Goal: Information Seeking & Learning: Learn about a topic

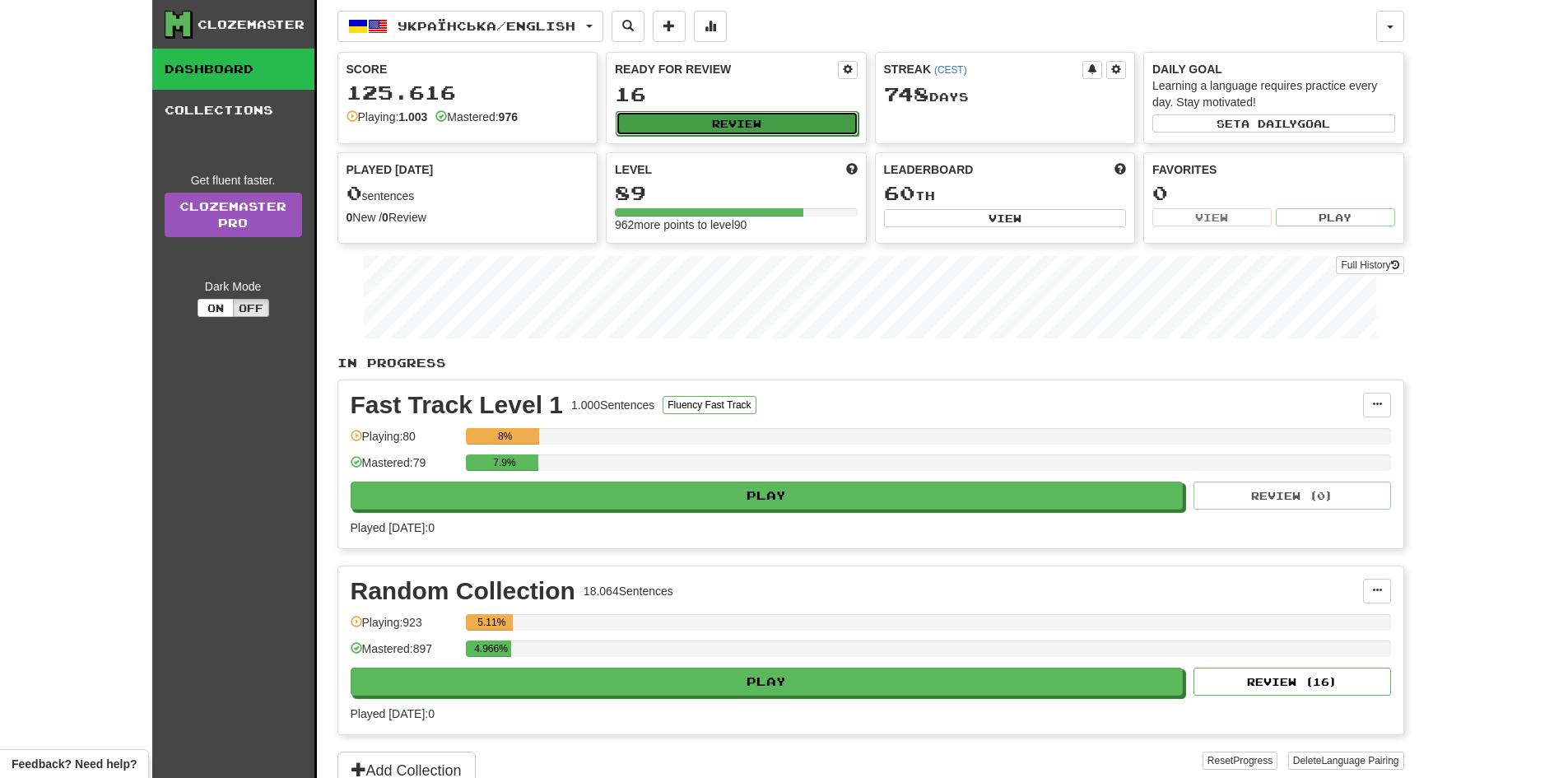
click at [779, 131] on button "Review" at bounding box center [737, 123] width 243 height 25
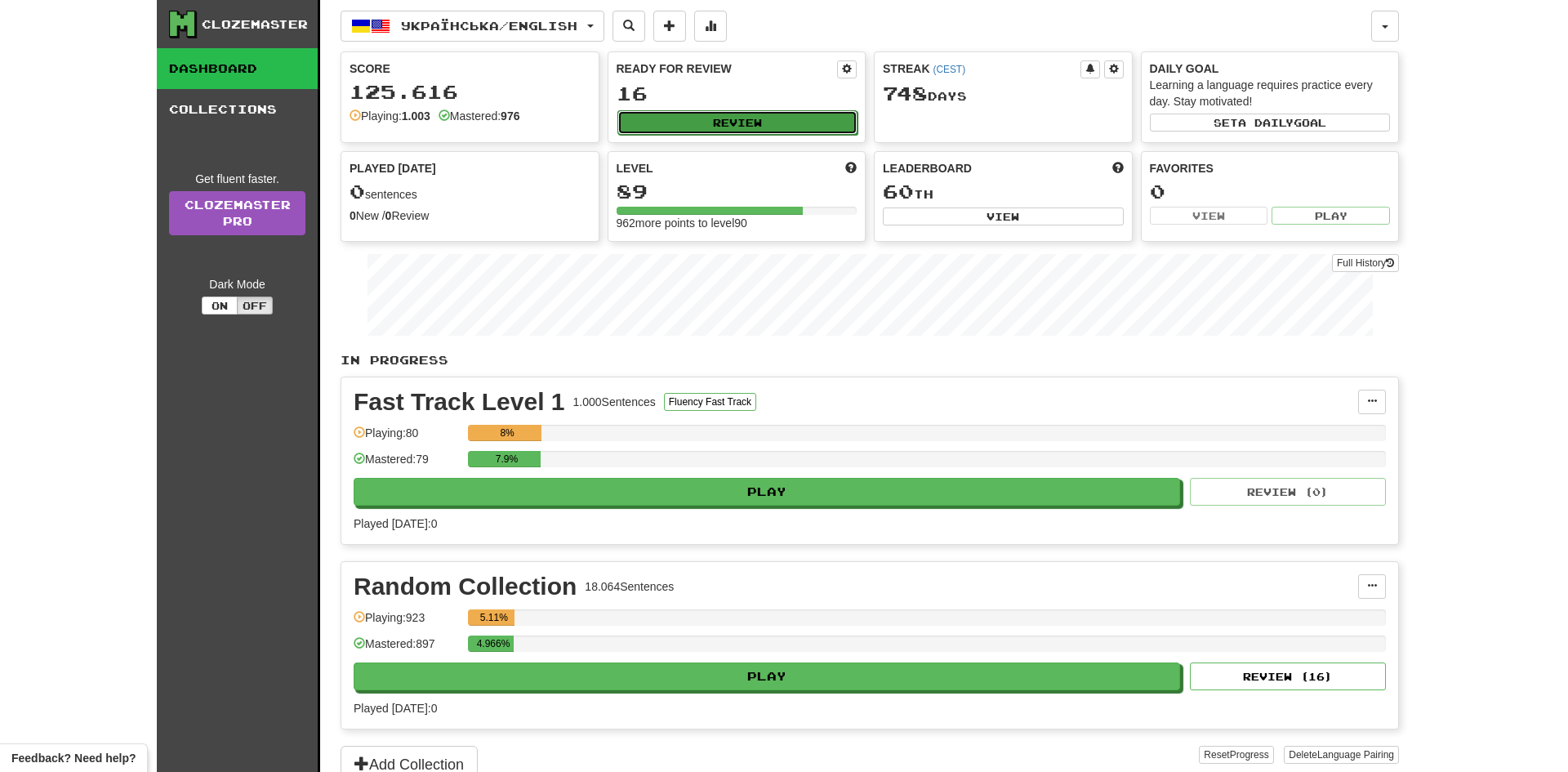
select select "**"
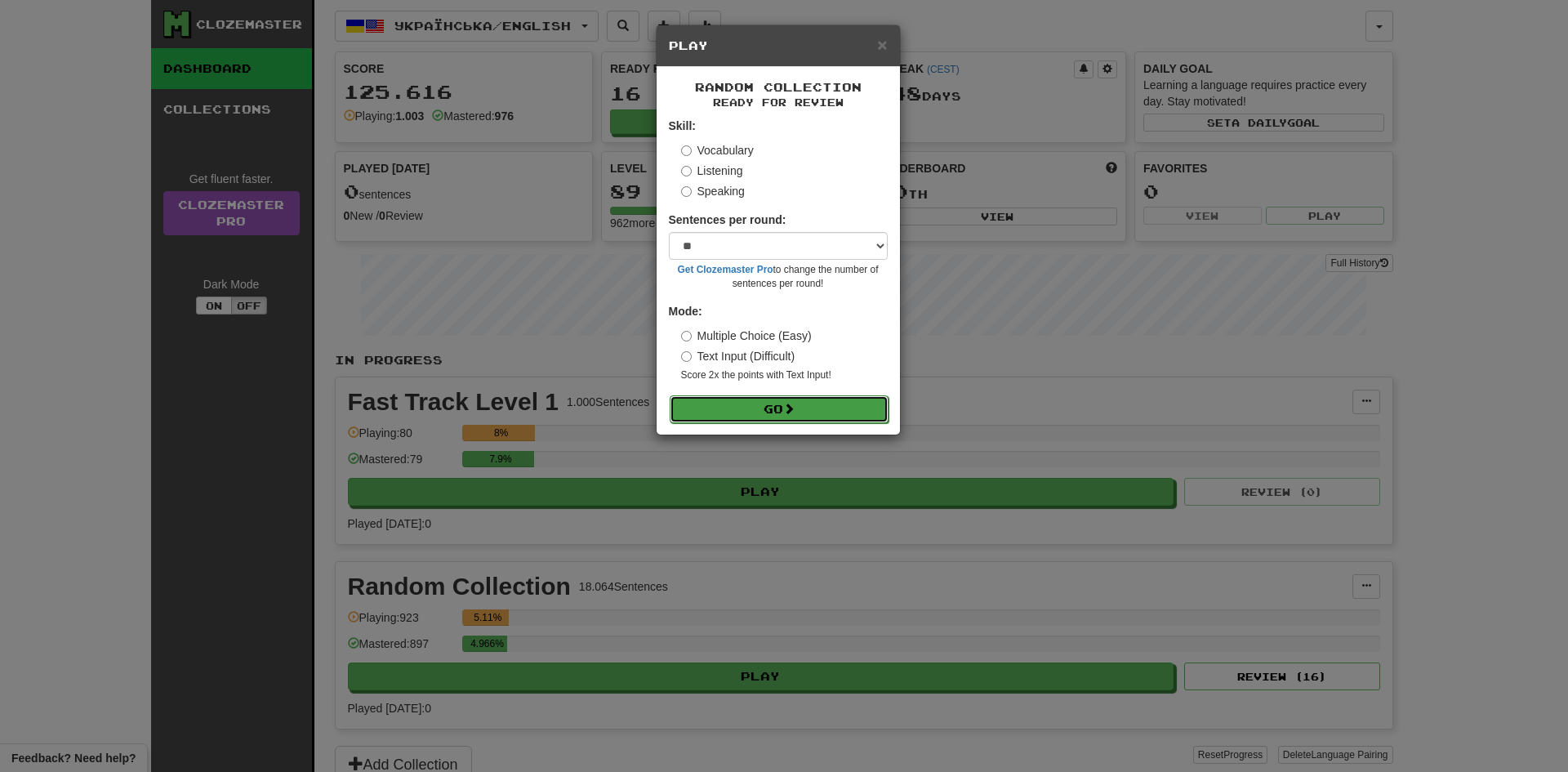
click at [781, 418] on button "Go" at bounding box center [779, 409] width 219 height 28
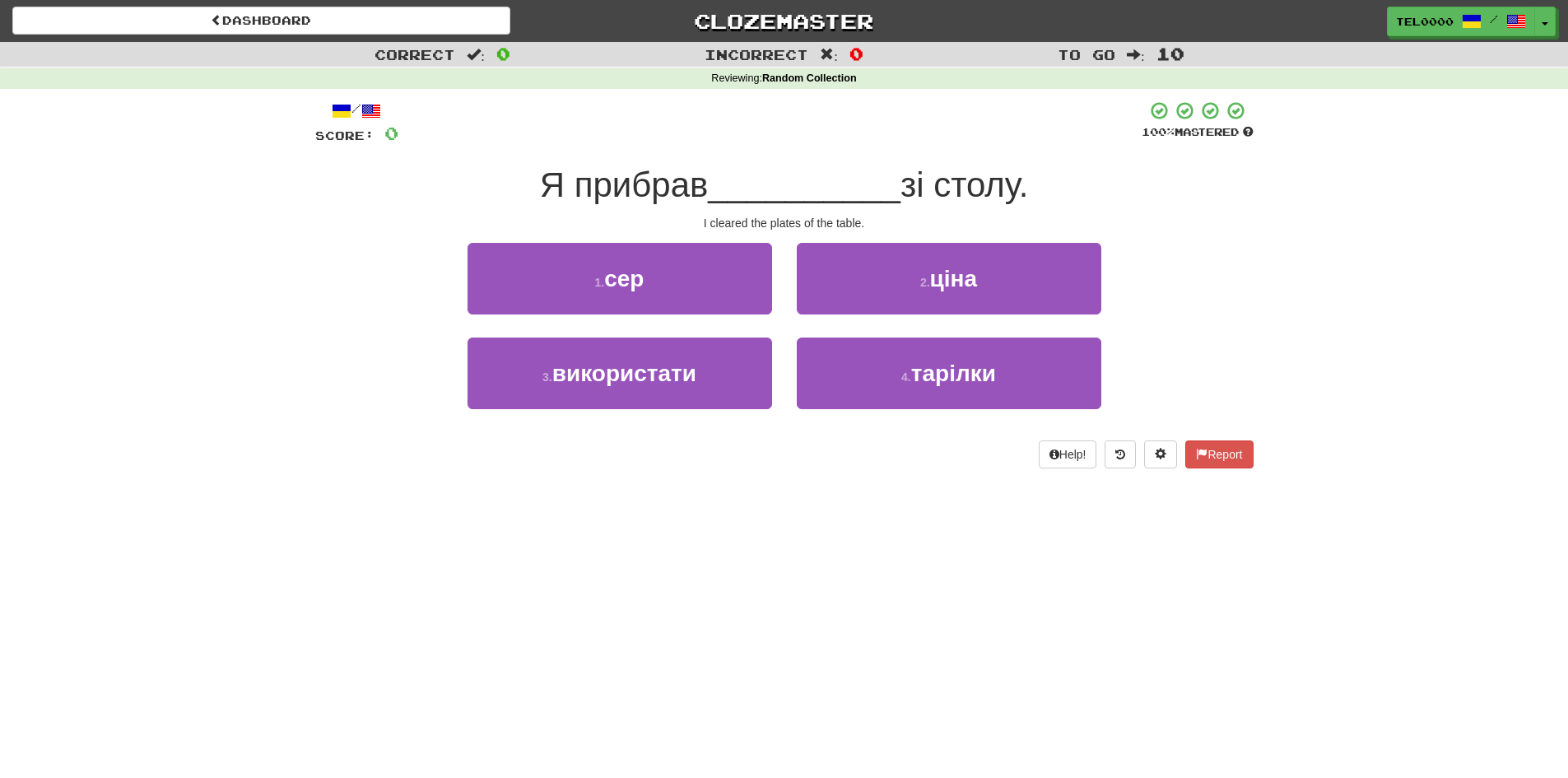
click at [791, 369] on div "4 . тарілки" at bounding box center [949, 384] width 329 height 94
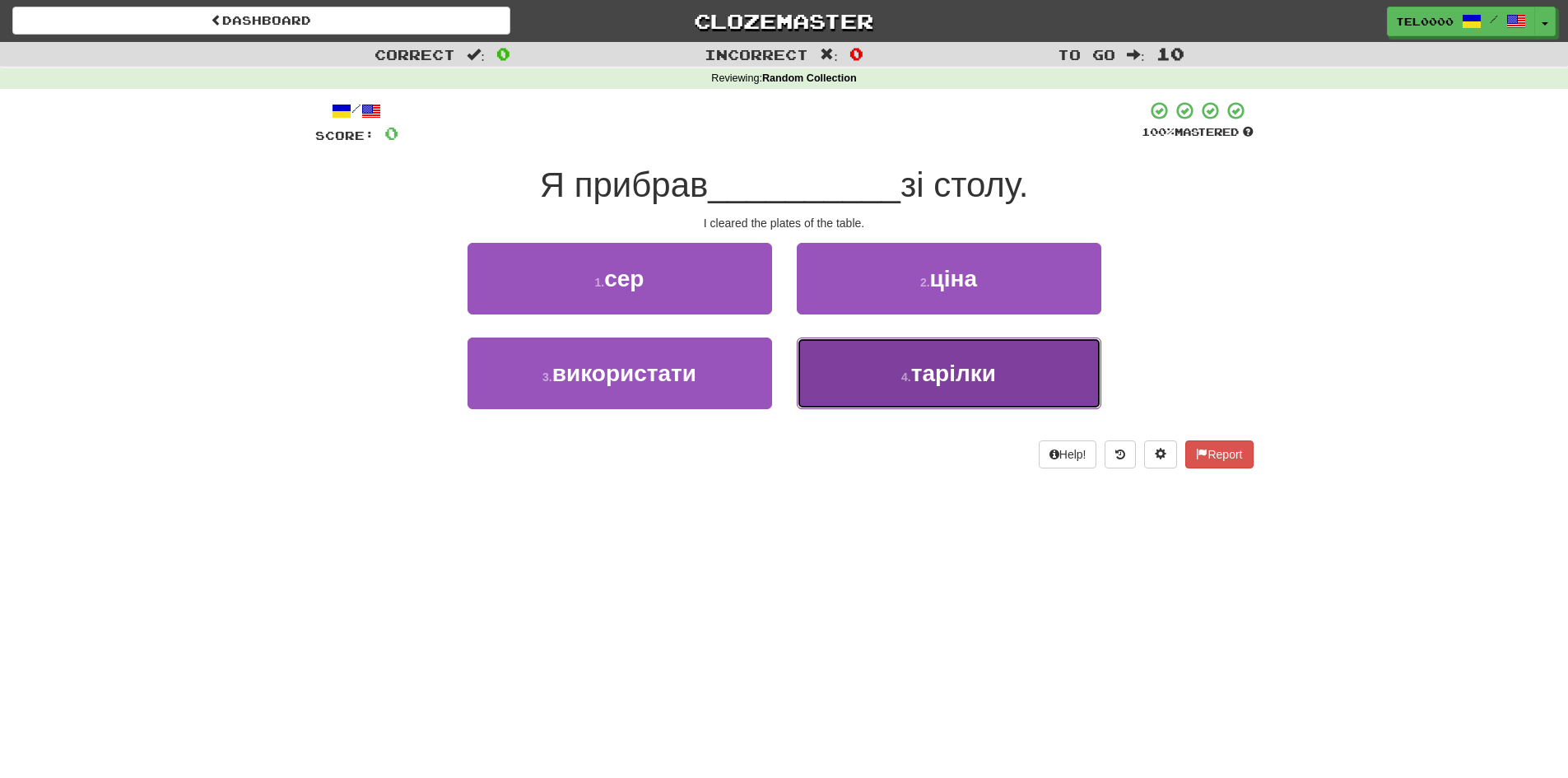
click at [815, 376] on button "4 . тарілки" at bounding box center [950, 373] width 305 height 71
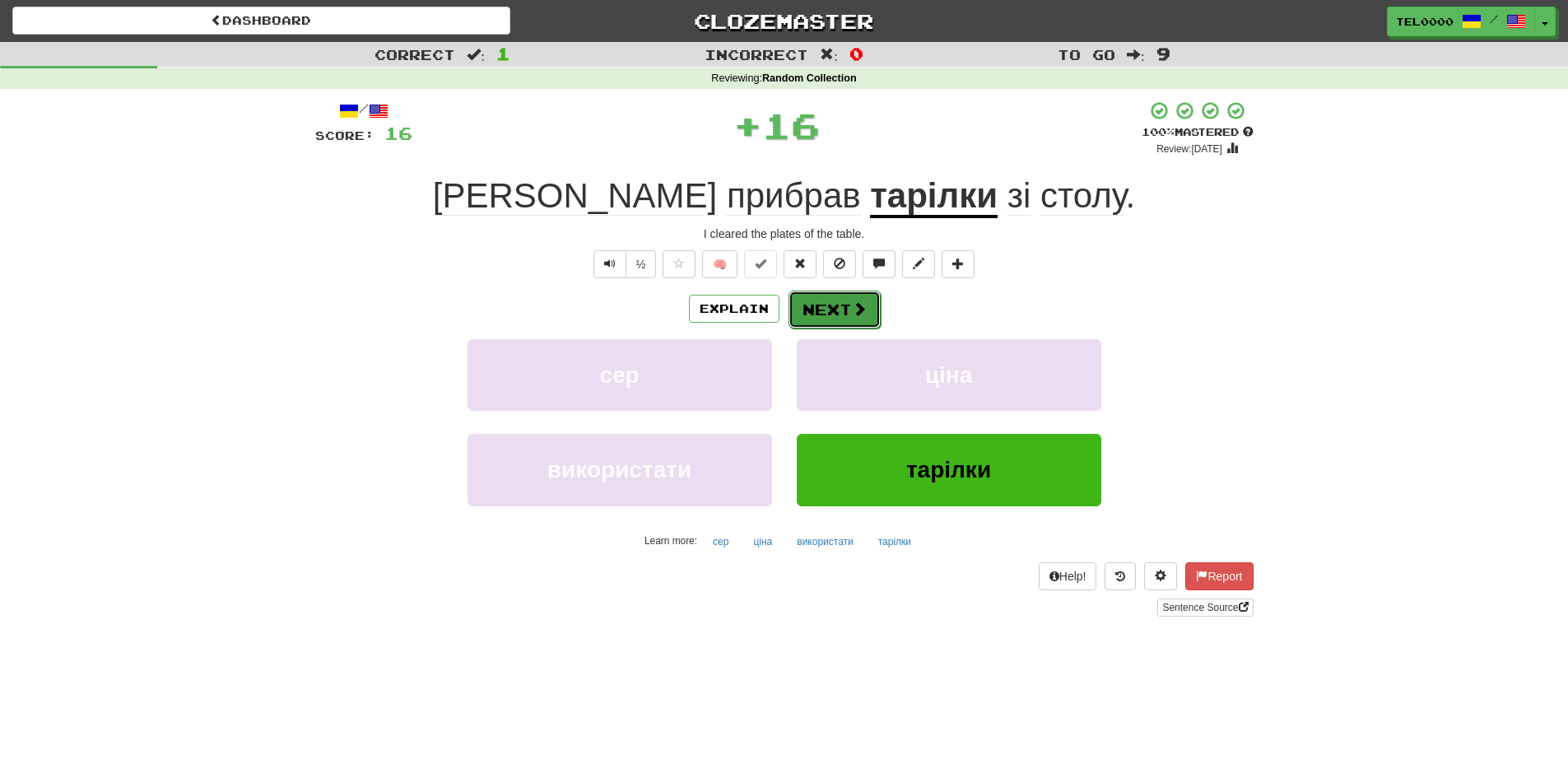
click at [844, 317] on button "Next" at bounding box center [835, 310] width 92 height 38
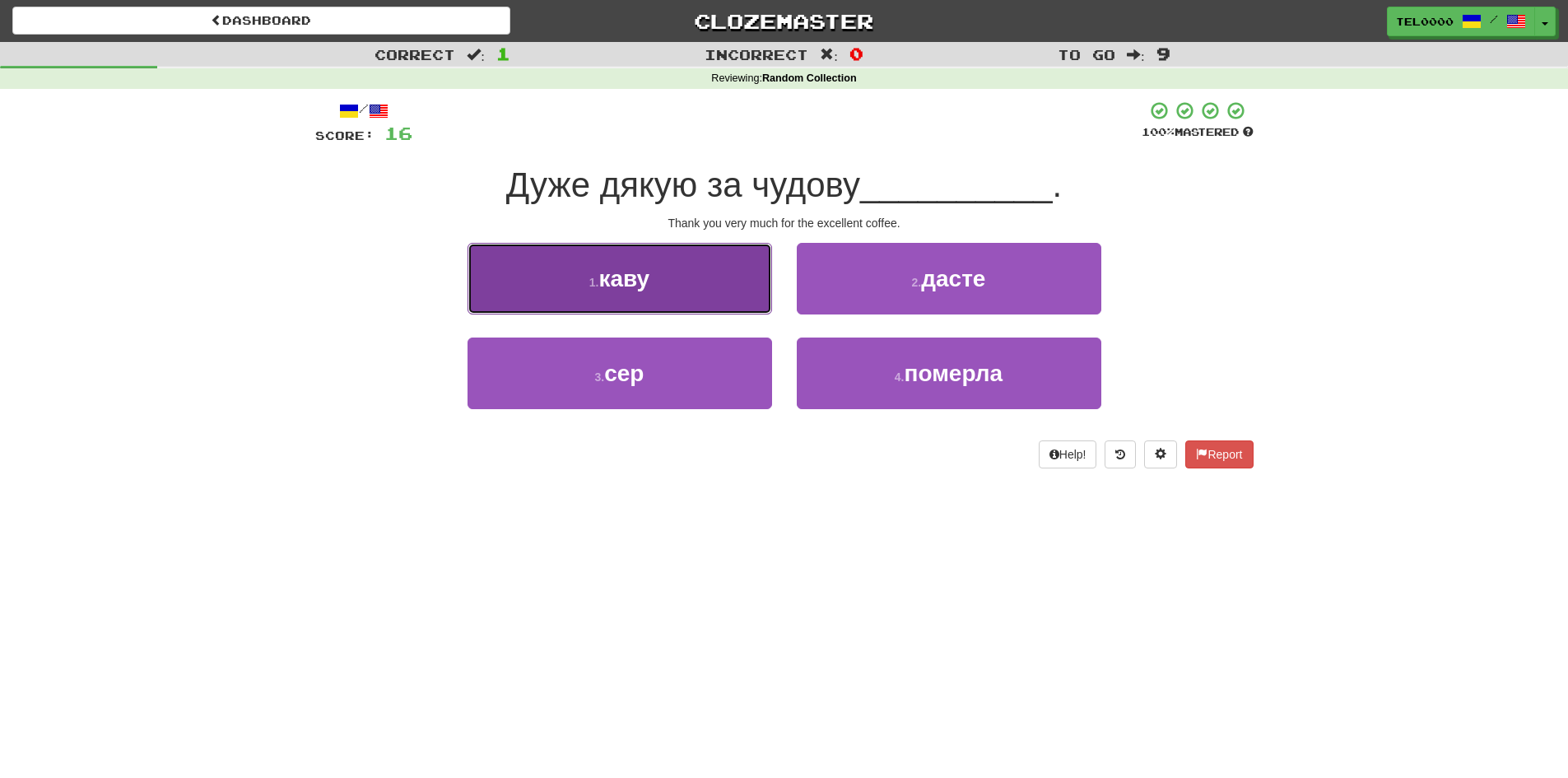
click at [732, 286] on button "1 . каву" at bounding box center [620, 278] width 305 height 71
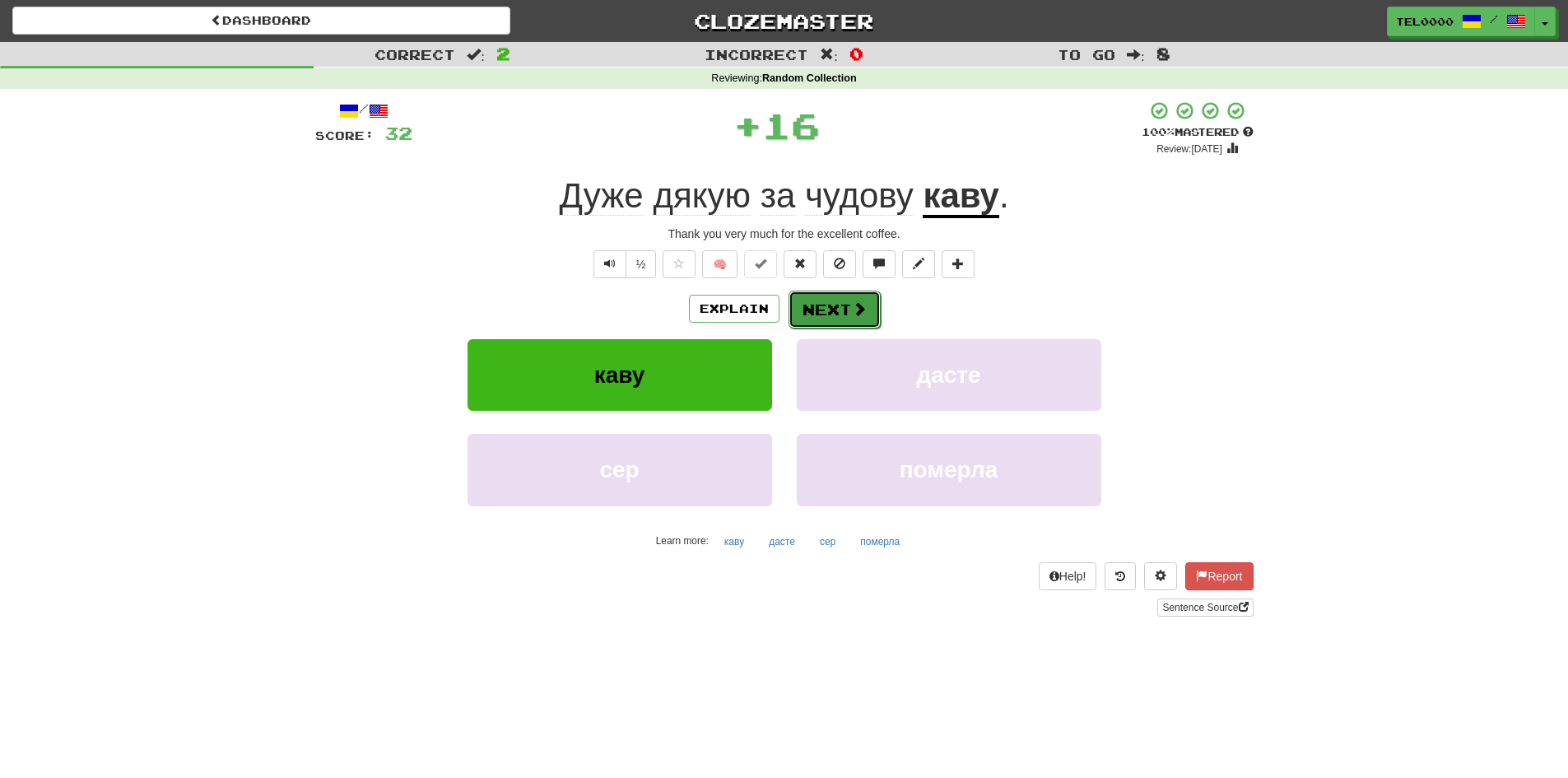
click at [829, 311] on button "Next" at bounding box center [835, 310] width 92 height 38
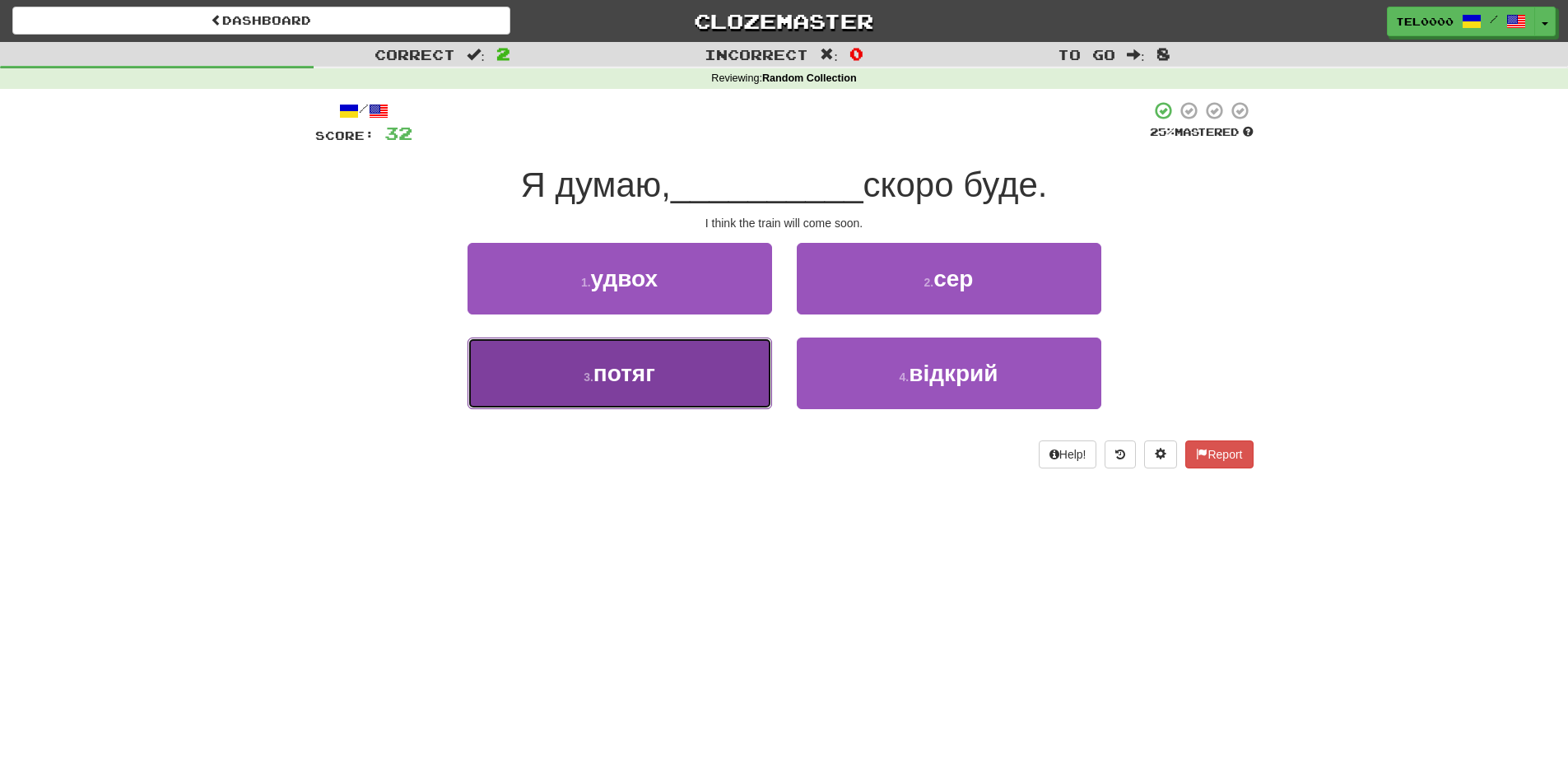
click at [670, 373] on button "3 . потяг" at bounding box center [620, 373] width 305 height 71
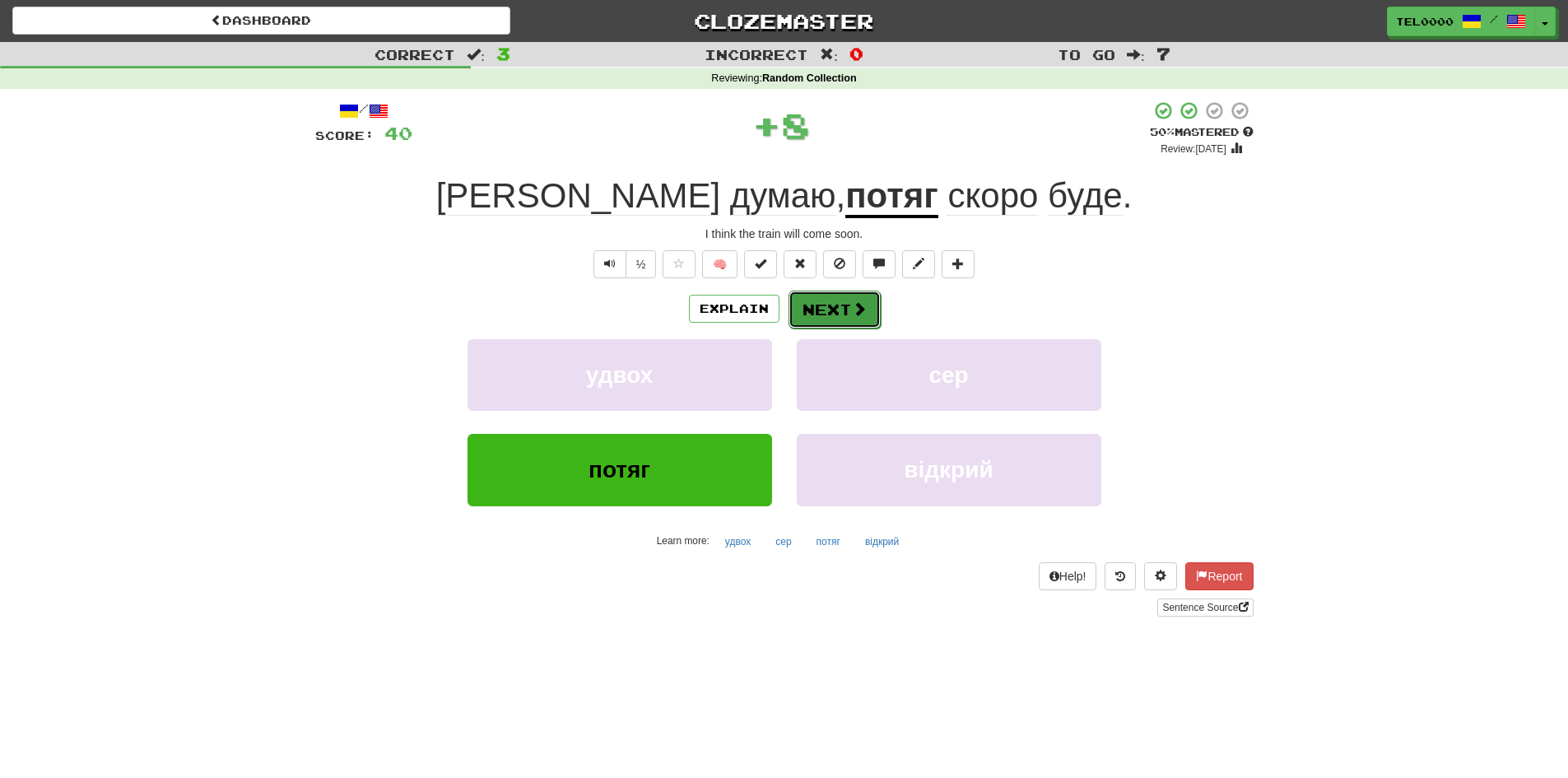
click at [806, 299] on button "Next" at bounding box center [835, 310] width 92 height 38
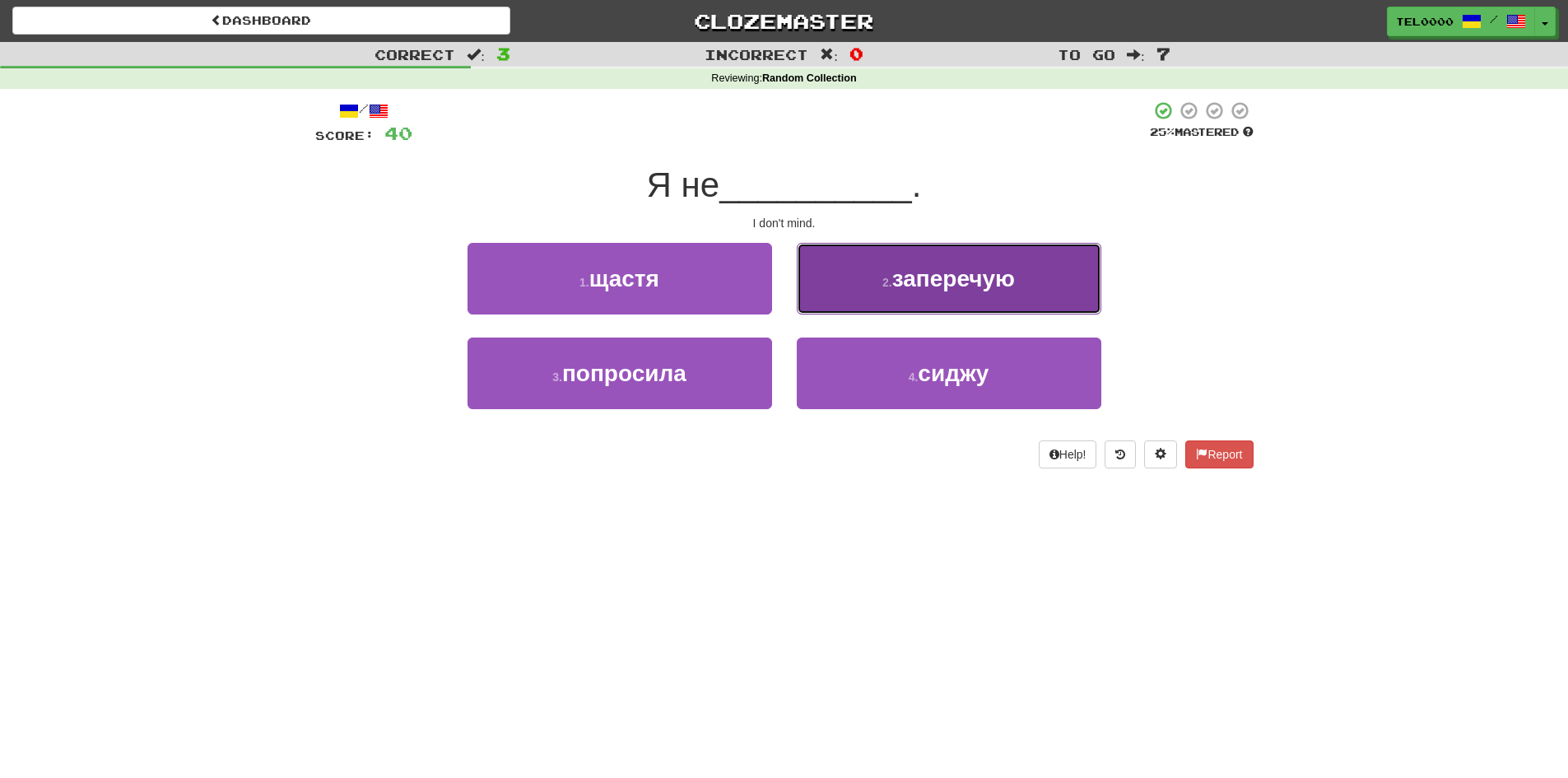
click at [866, 278] on button "2 . заперечую" at bounding box center [950, 278] width 305 height 71
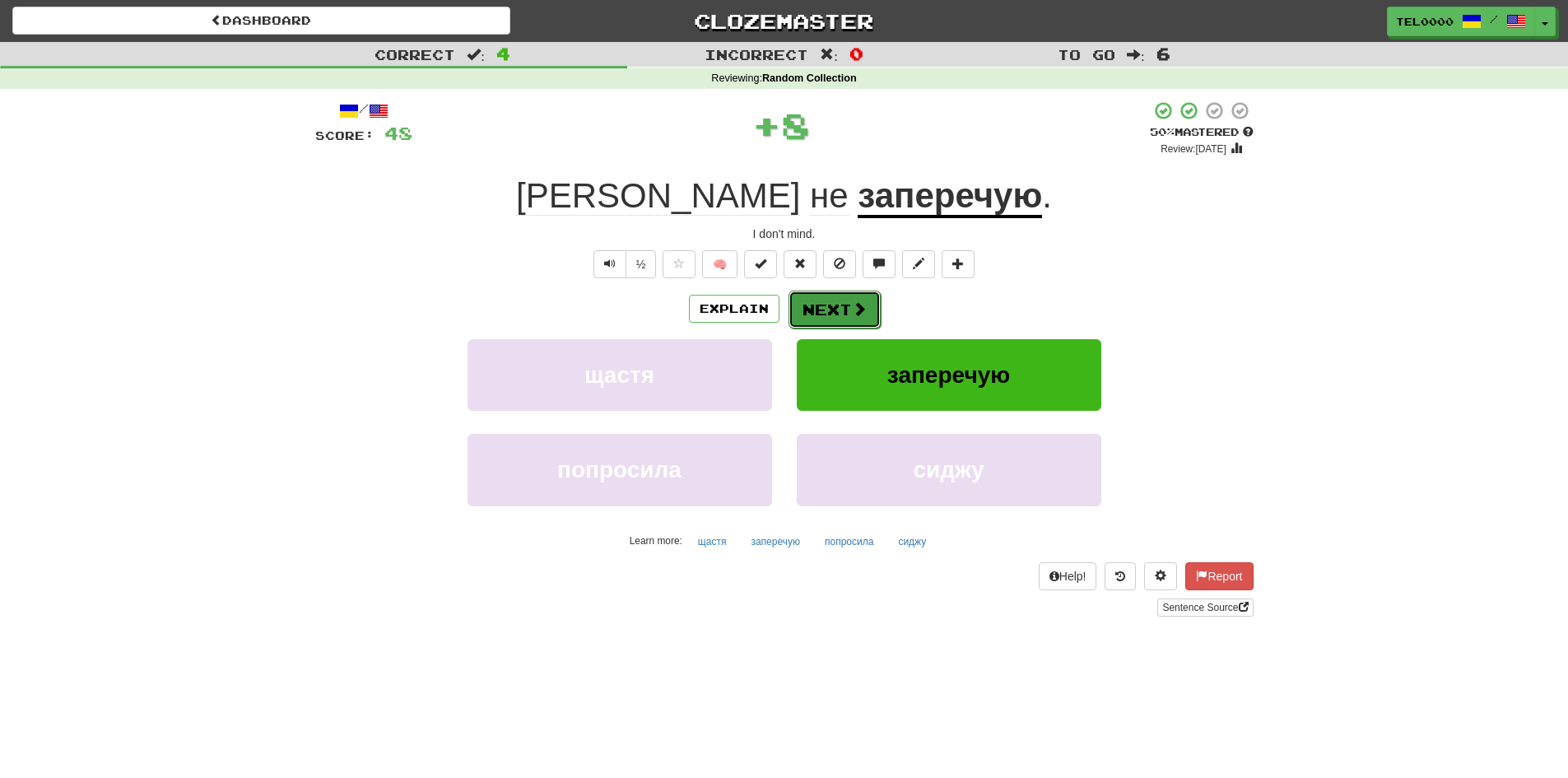
click at [830, 316] on button "Next" at bounding box center [835, 310] width 92 height 38
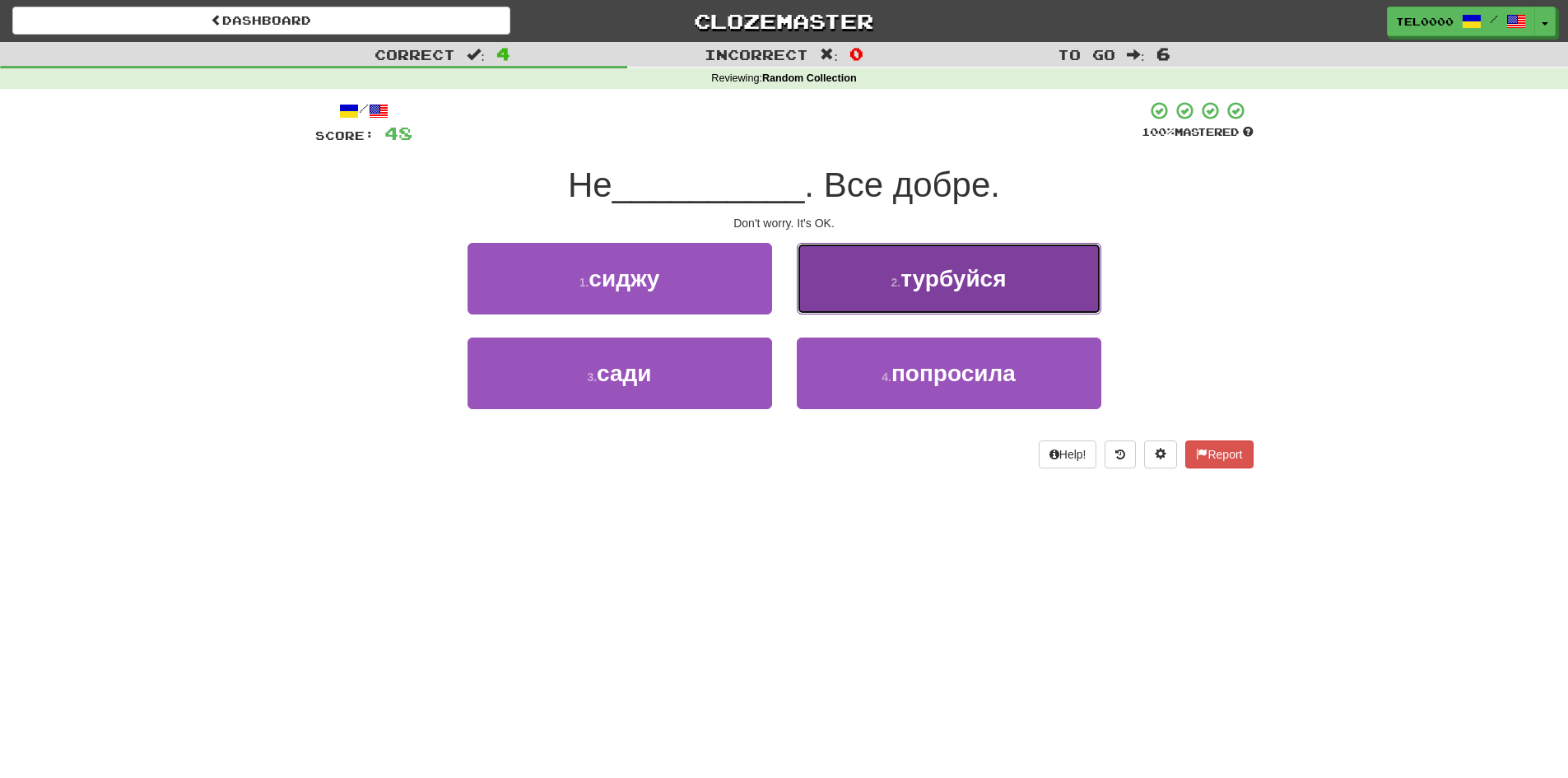
click at [854, 301] on button "2 . турбуйся" at bounding box center [950, 278] width 305 height 71
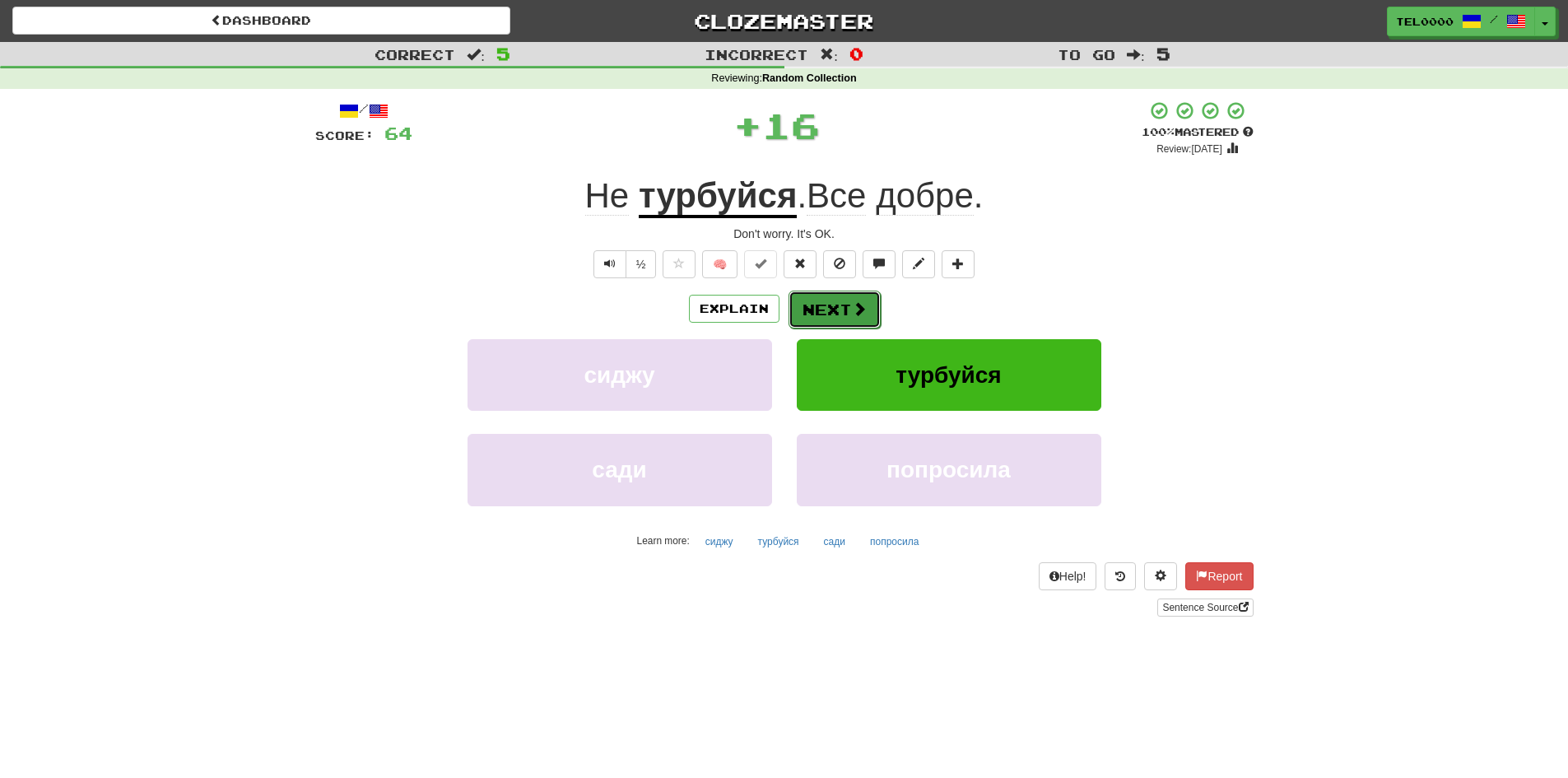
click at [816, 326] on button "Next" at bounding box center [835, 310] width 92 height 38
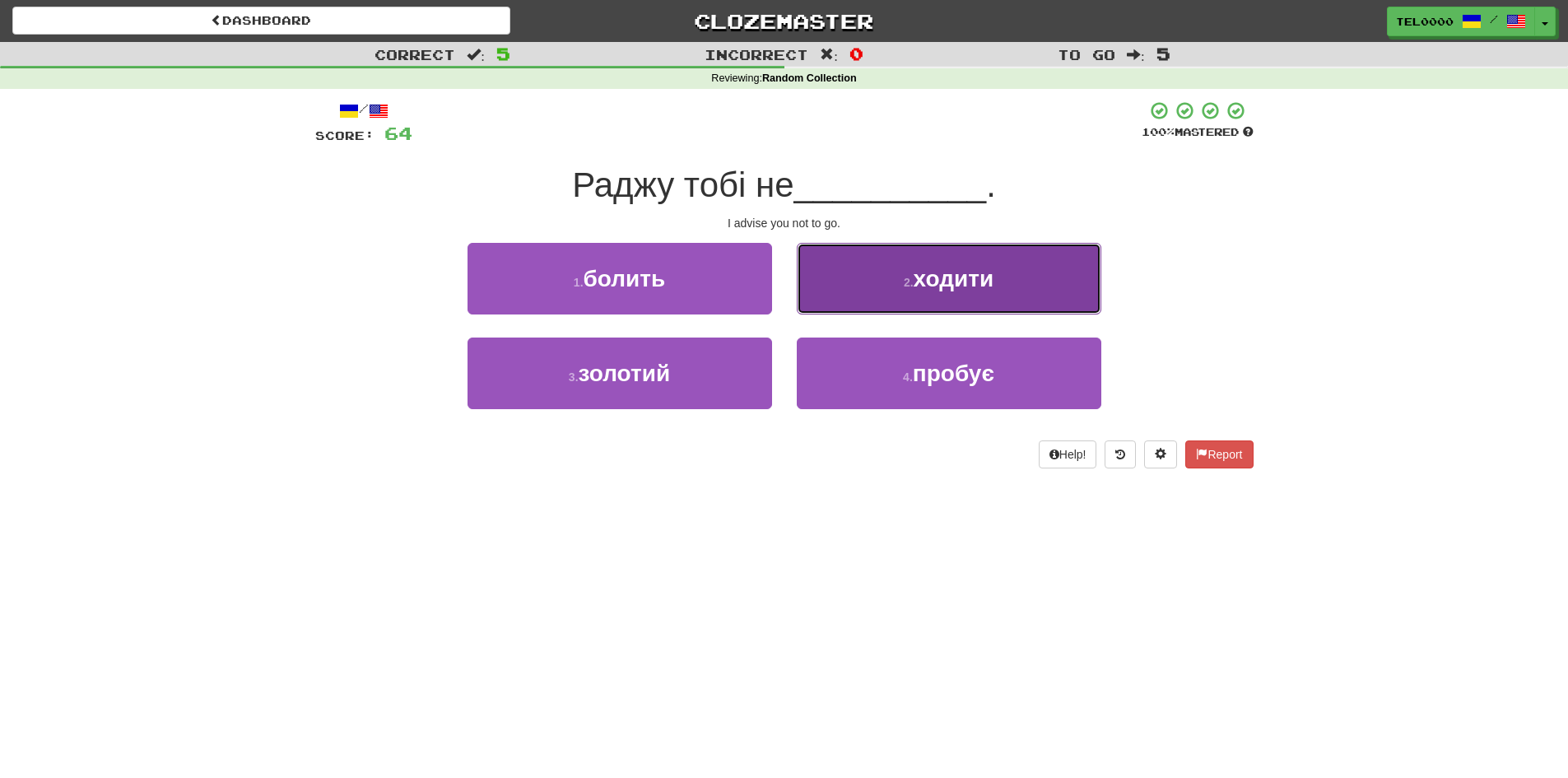
click at [920, 279] on span "ходити" at bounding box center [954, 278] width 80 height 26
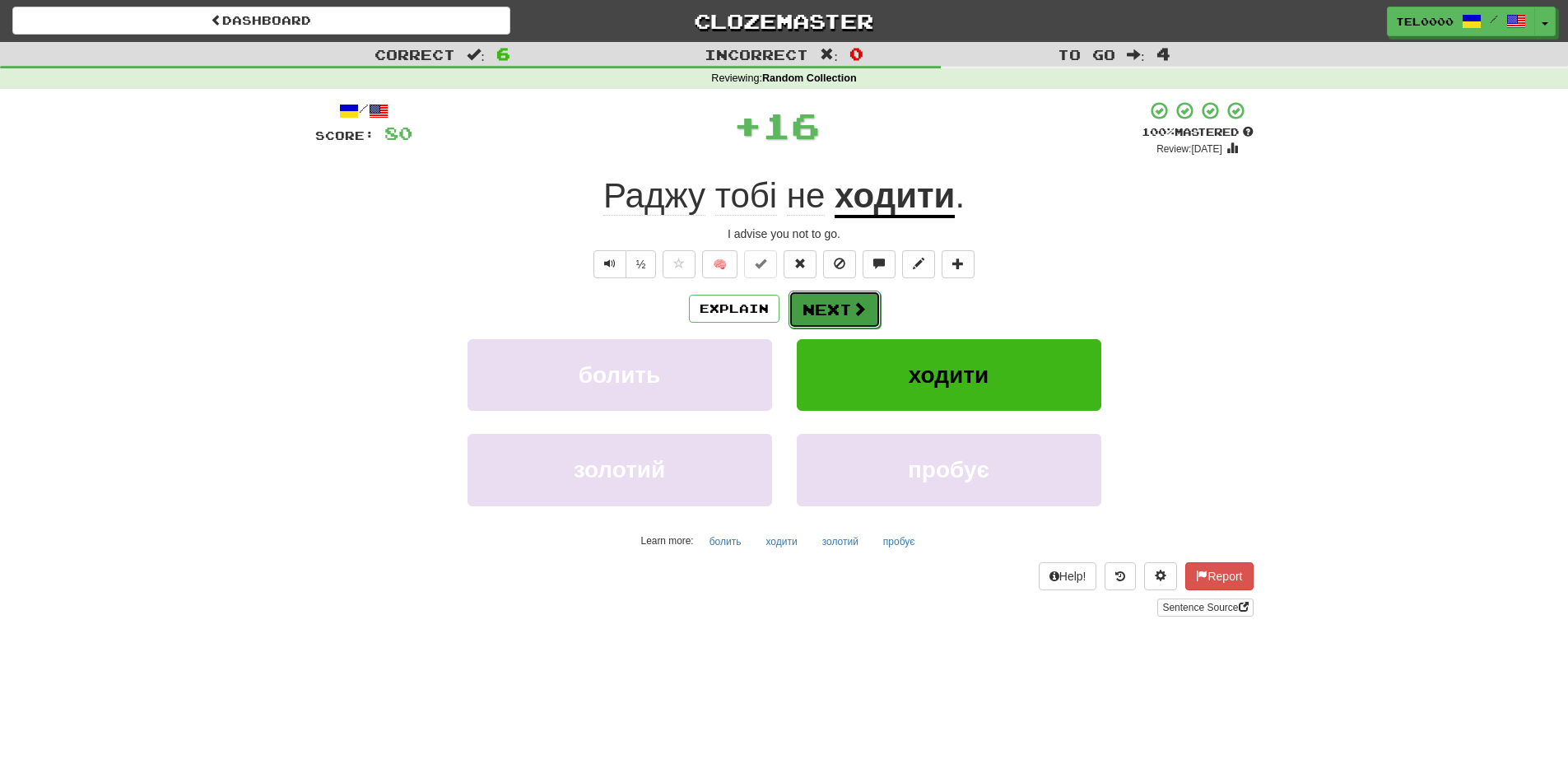
drag, startPoint x: 807, startPoint y: 297, endPoint x: 815, endPoint y: 306, distance: 12.0
click at [815, 306] on button "Next" at bounding box center [835, 310] width 92 height 38
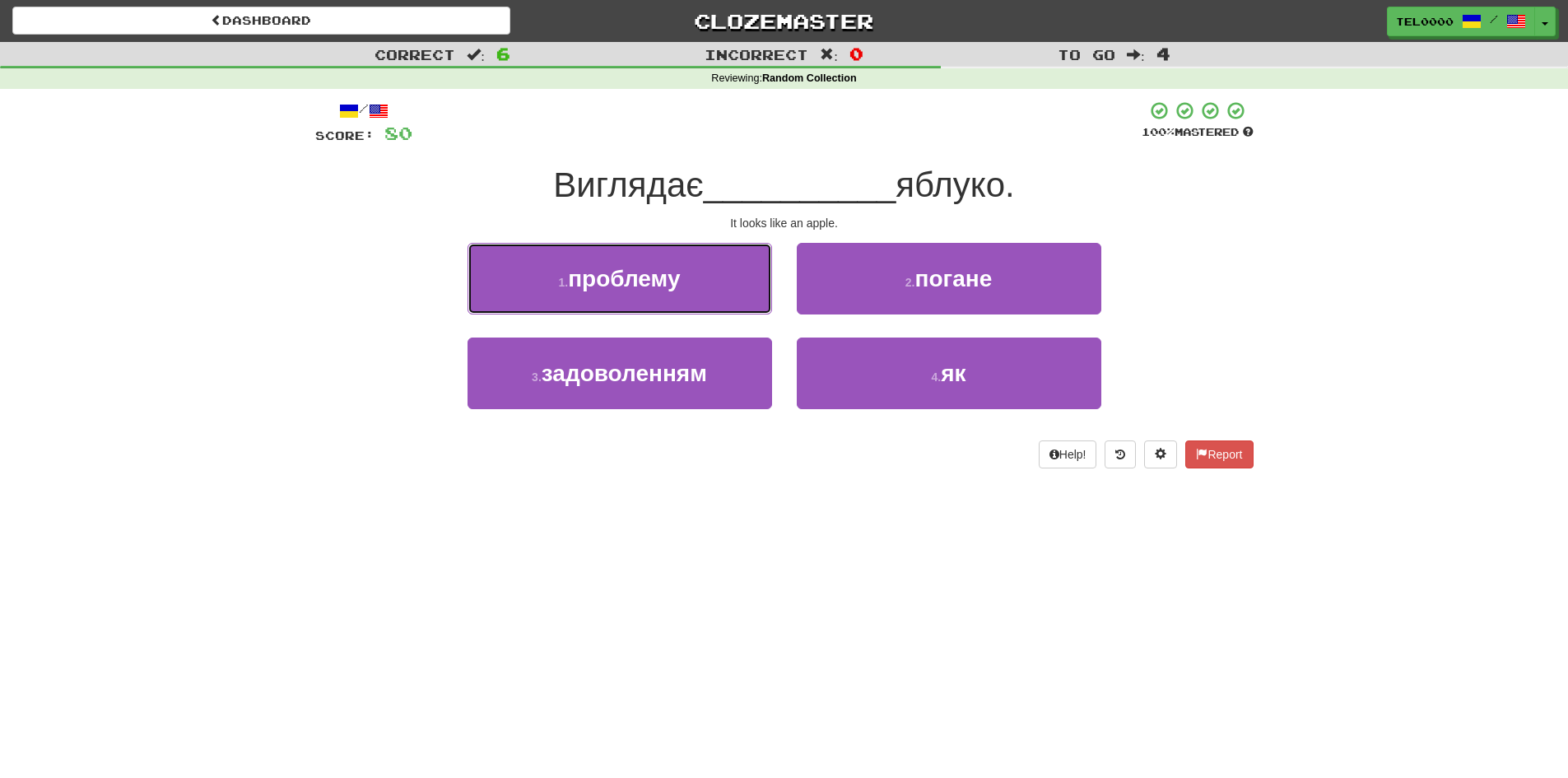
drag, startPoint x: 748, startPoint y: 342, endPoint x: 854, endPoint y: 326, distance: 107.2
click at [791, 344] on div "1 . проблему 2 . погане 3 . задоволенням 4 . як" at bounding box center [785, 337] width 963 height 190
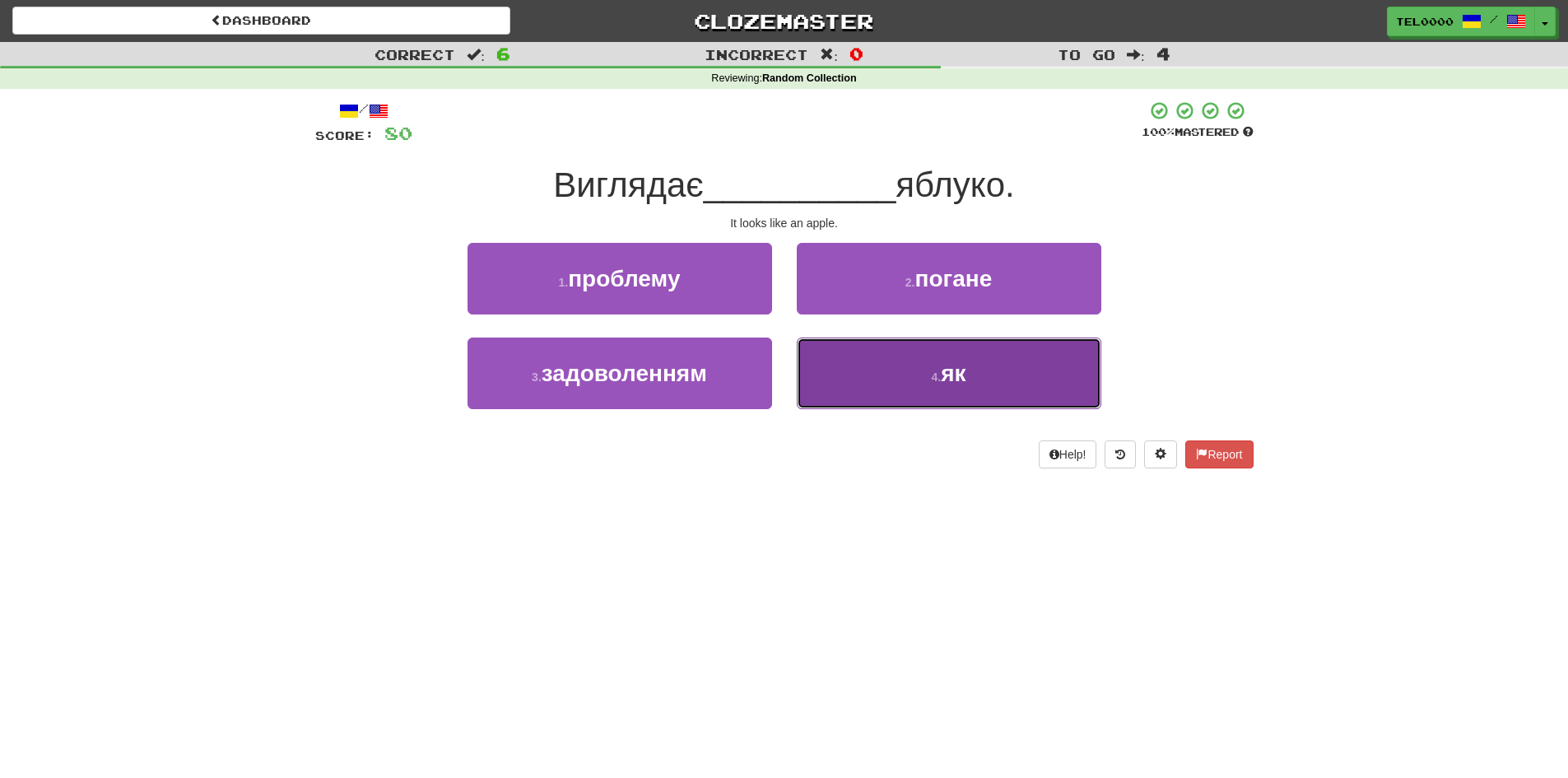
click at [878, 368] on button "4 . як" at bounding box center [950, 373] width 305 height 71
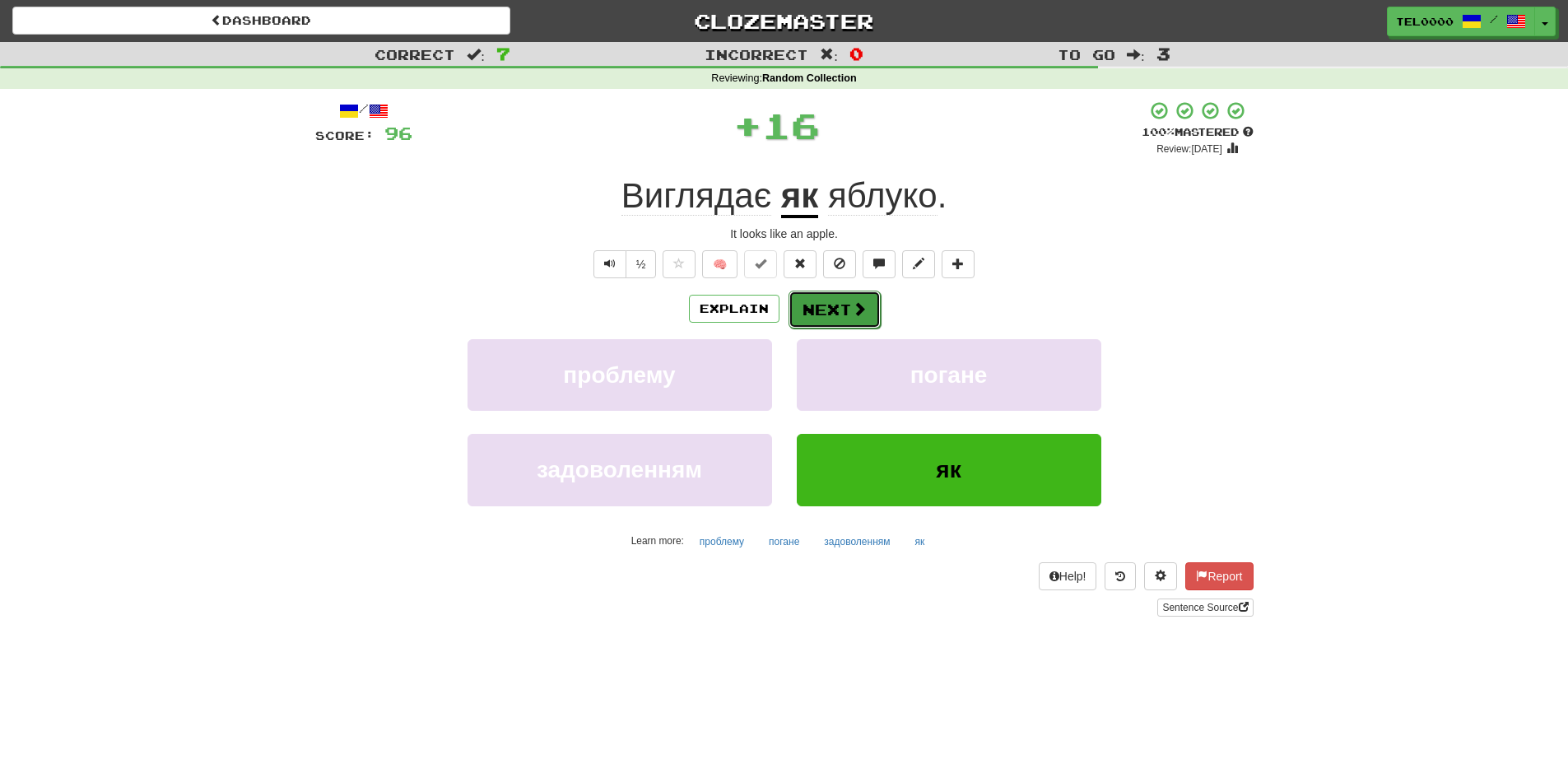
click at [830, 309] on button "Next" at bounding box center [835, 310] width 92 height 38
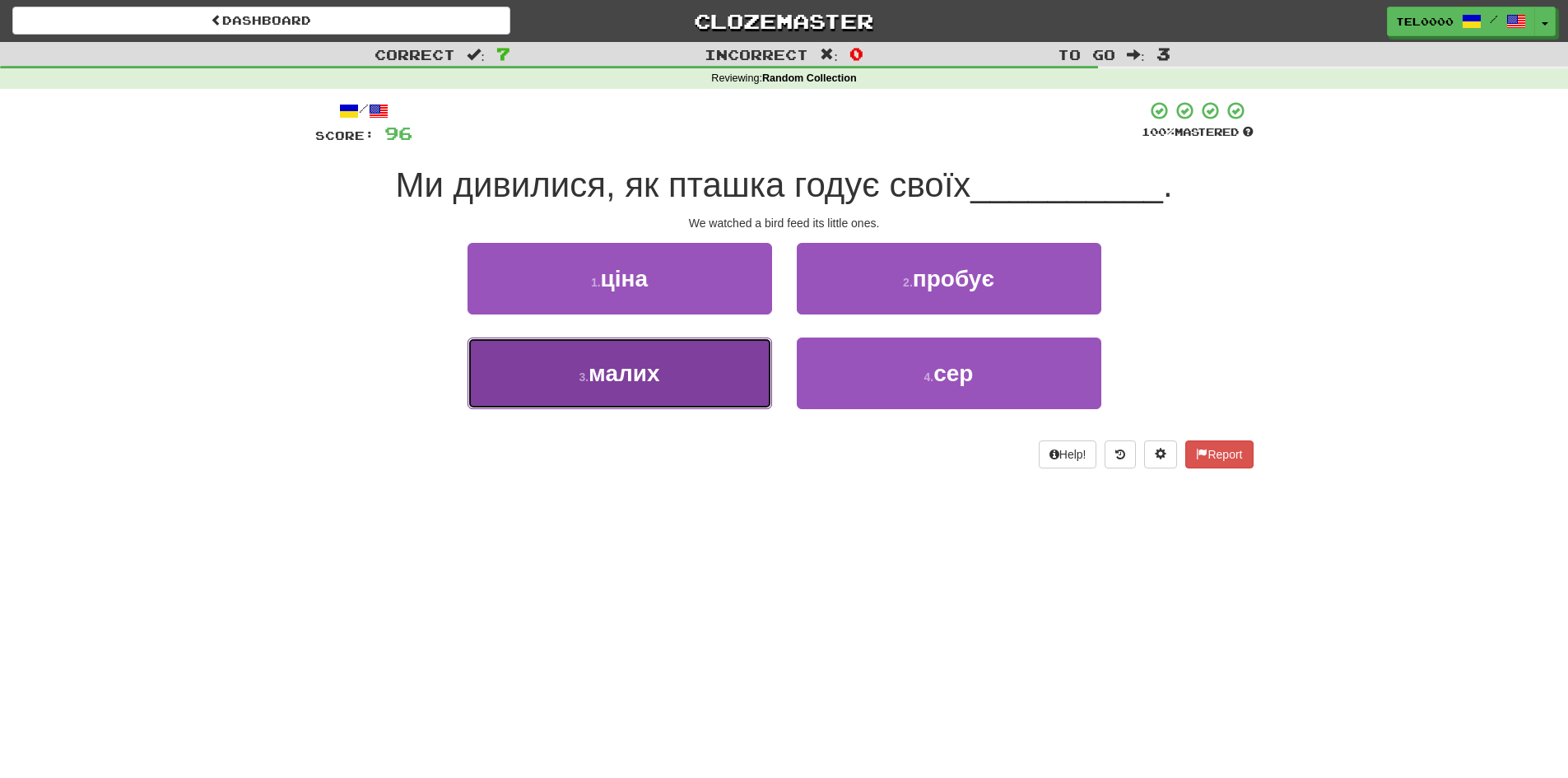
click at [750, 348] on button "3 . малих" at bounding box center [620, 373] width 305 height 71
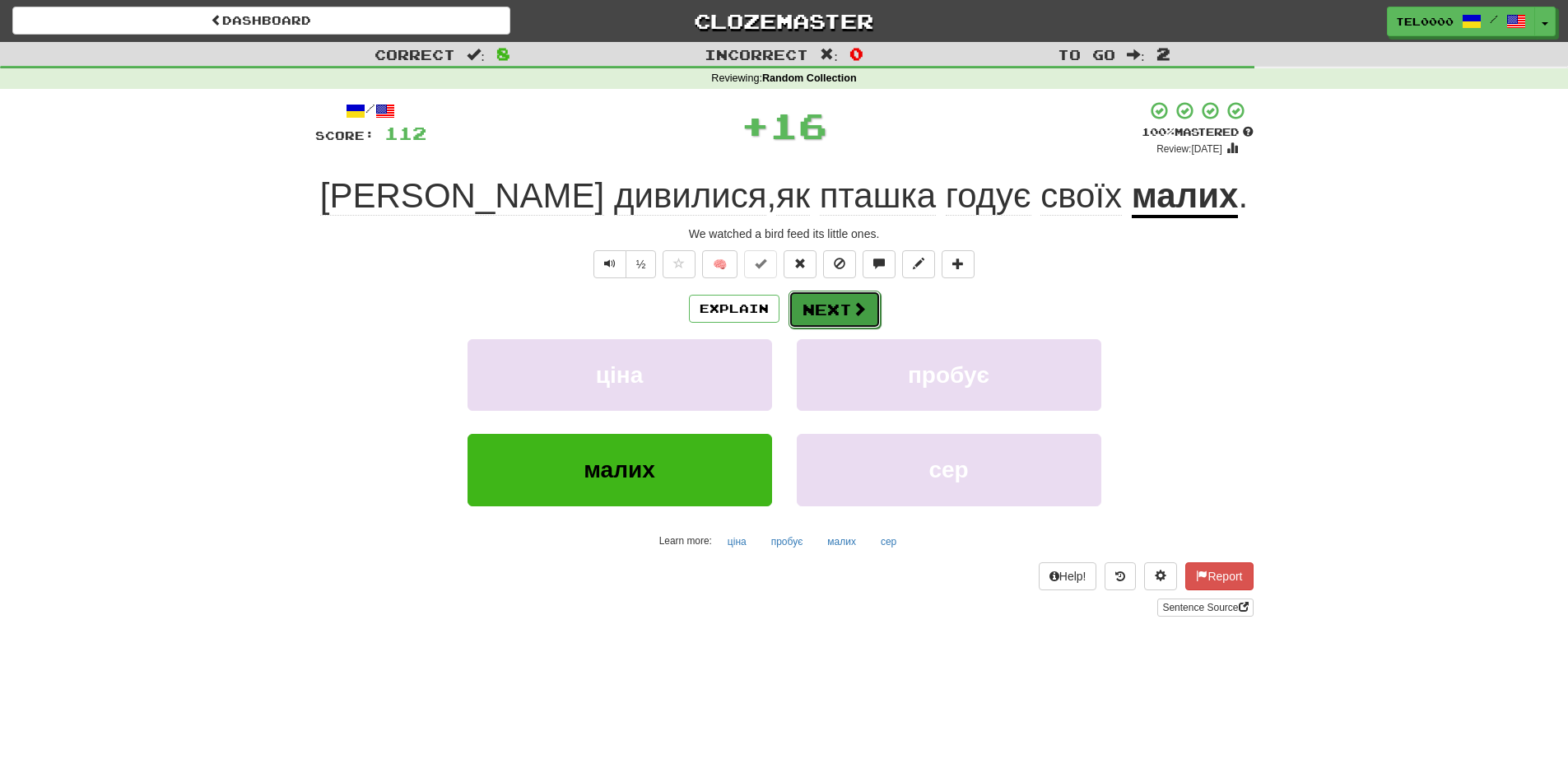
click at [846, 309] on button "Next" at bounding box center [835, 310] width 92 height 38
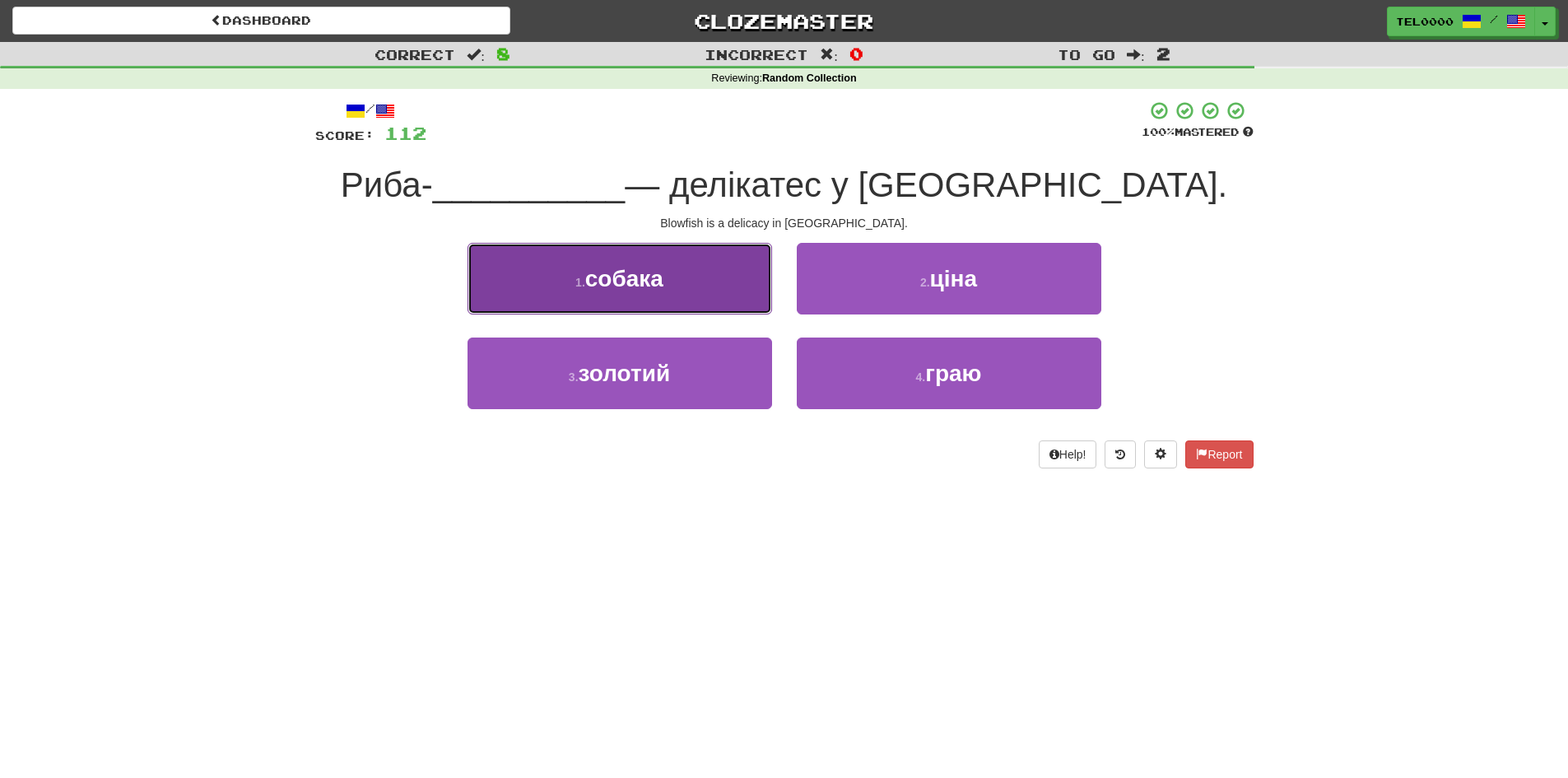
click at [700, 293] on button "1 . собака" at bounding box center [620, 278] width 305 height 71
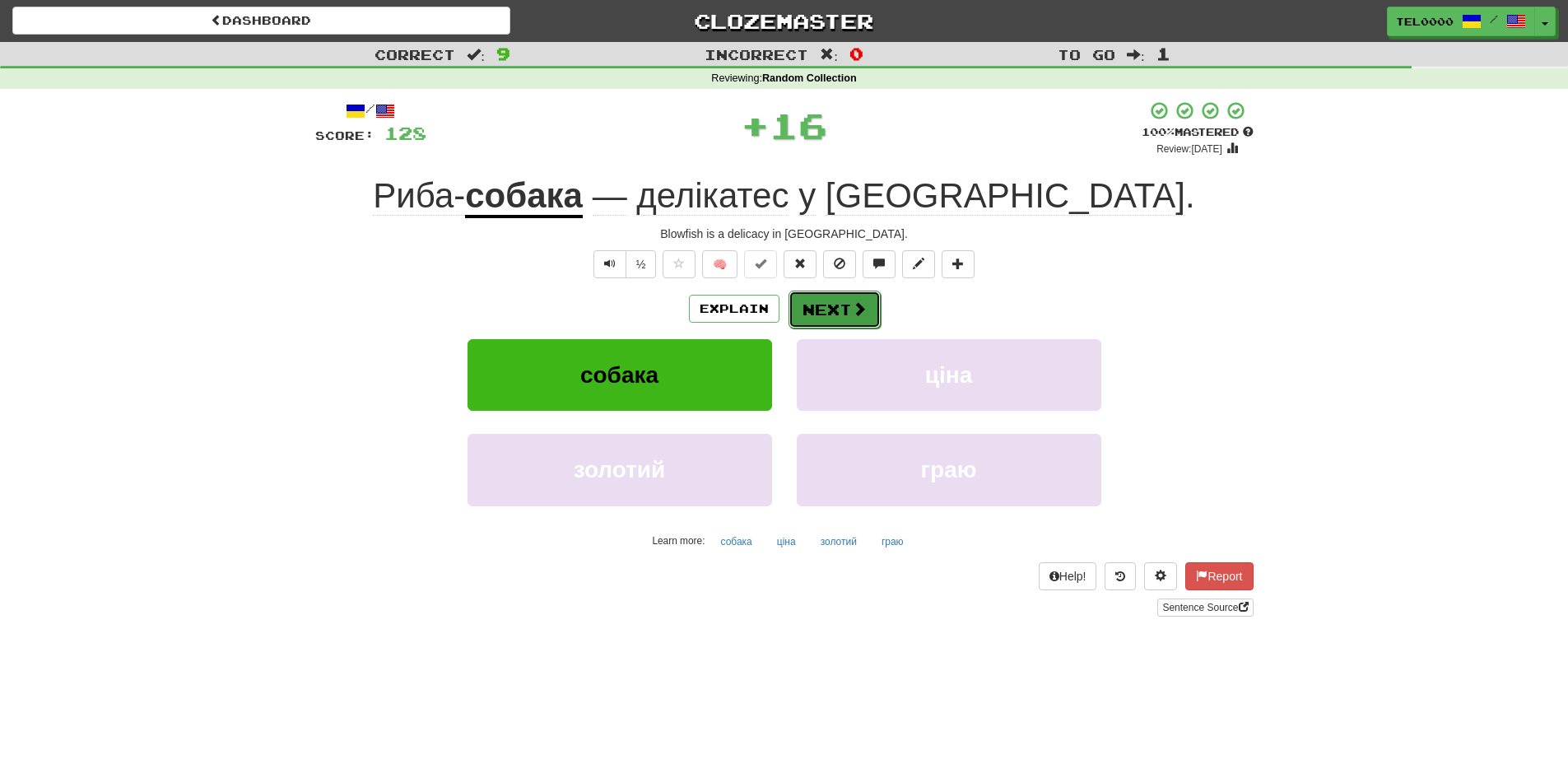
click at [809, 307] on button "Next" at bounding box center [835, 310] width 92 height 38
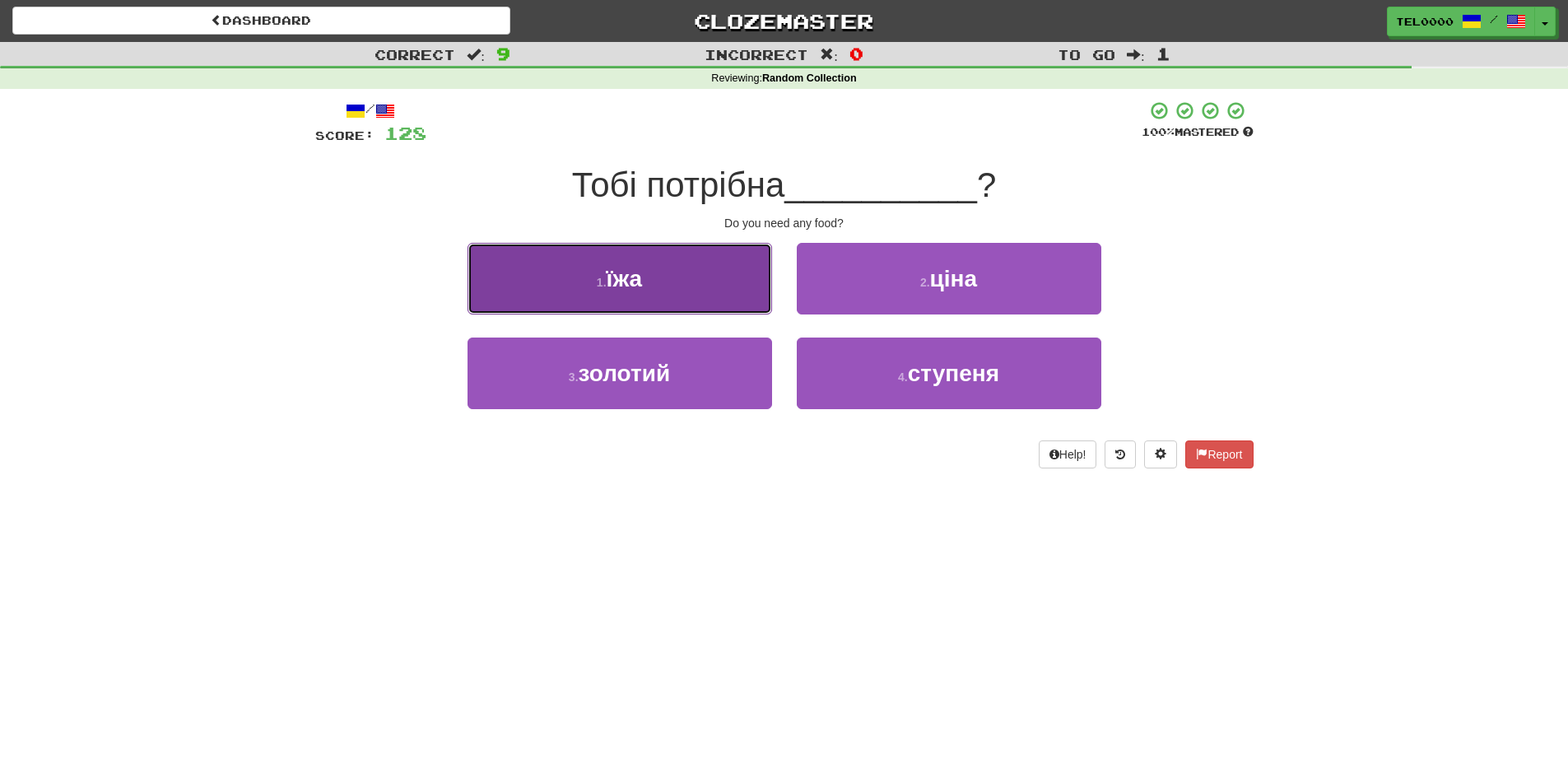
click at [685, 296] on button "1 . їжа" at bounding box center [620, 278] width 305 height 71
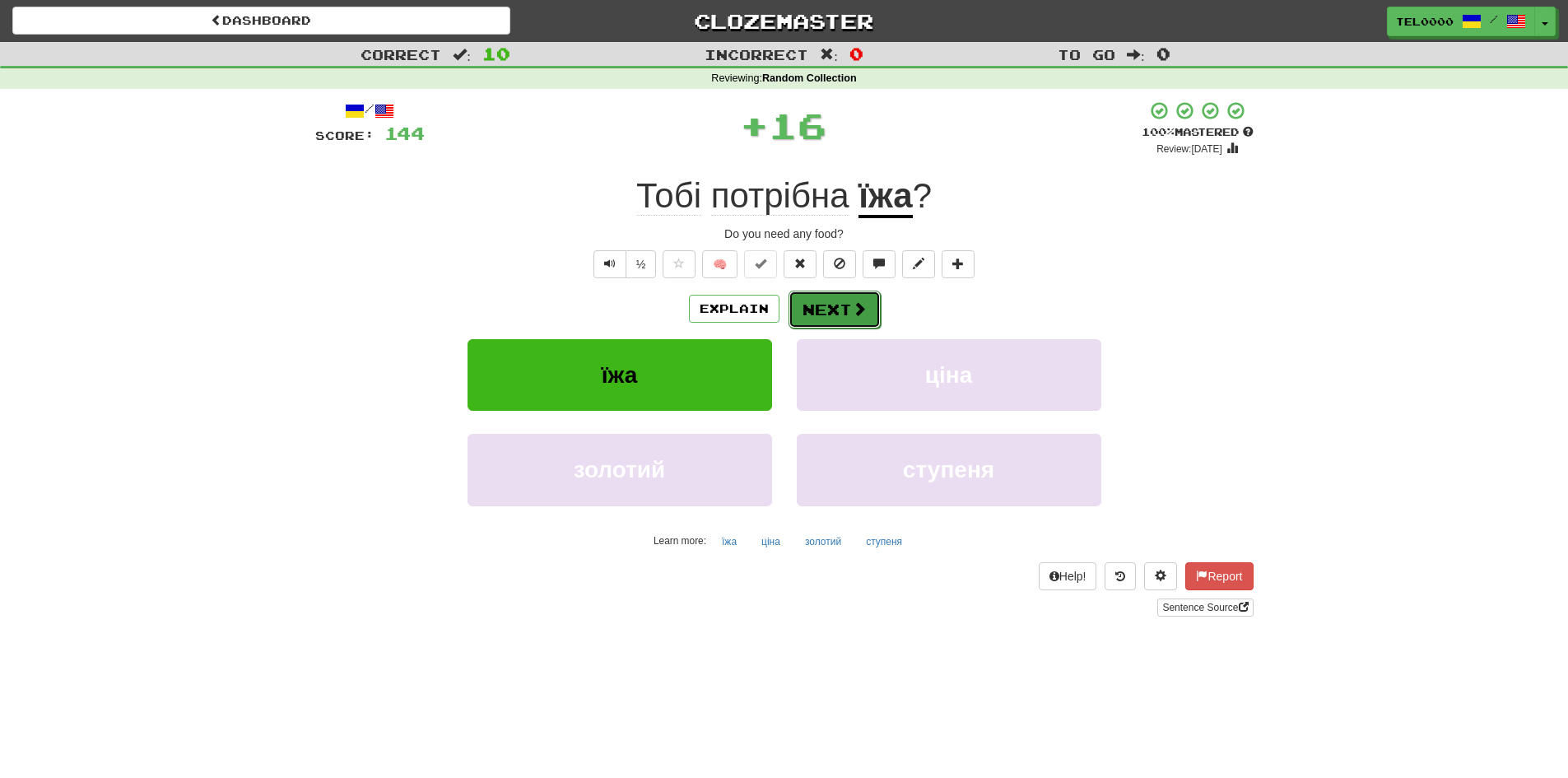
click at [823, 295] on button "Next" at bounding box center [835, 310] width 92 height 38
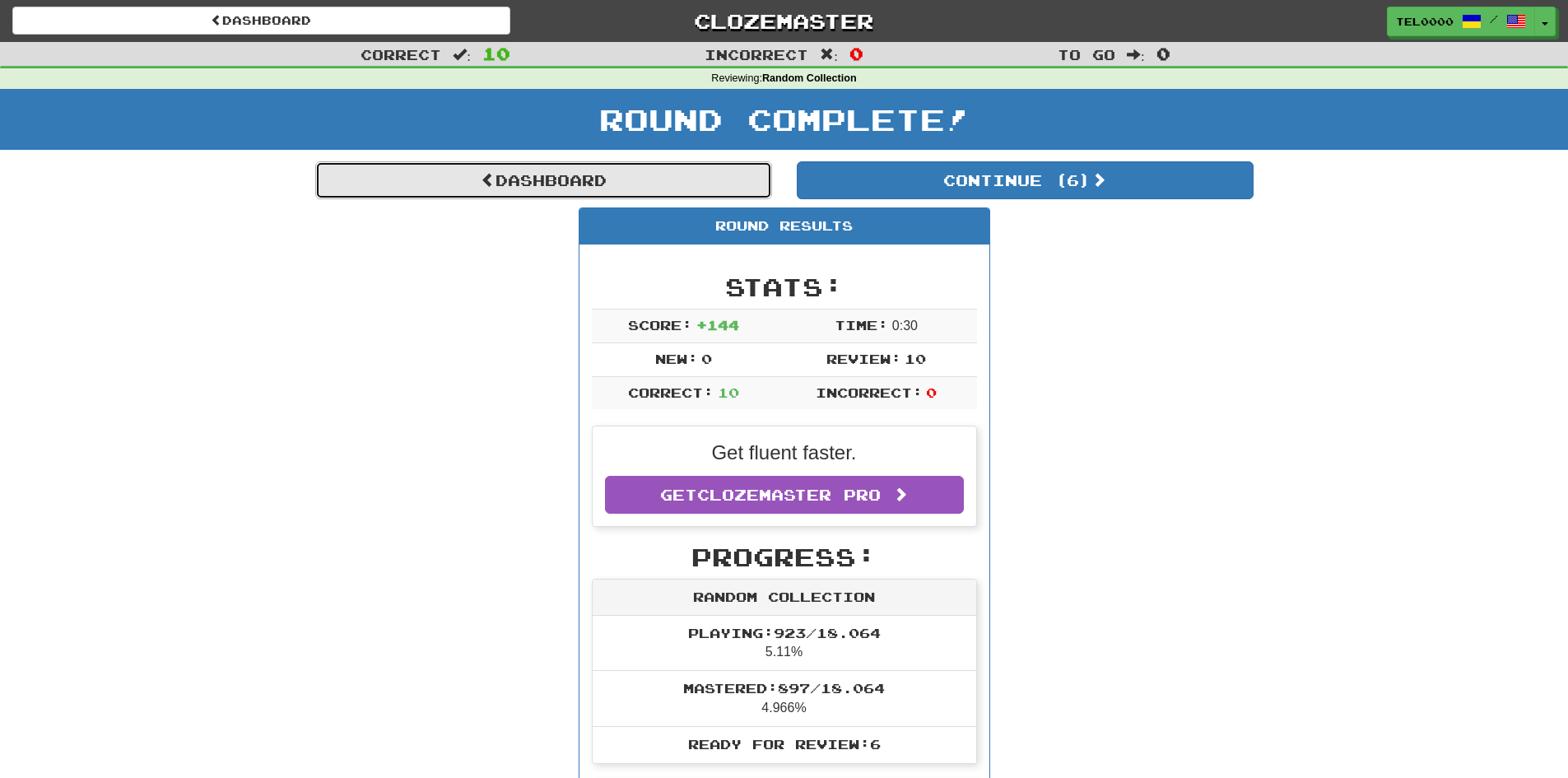
click at [564, 181] on link "Dashboard" at bounding box center [543, 181] width 457 height 38
